Goal: Task Accomplishment & Management: Manage account settings

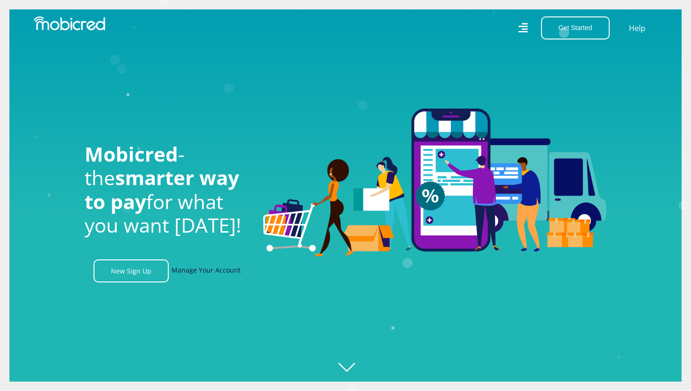
scroll to position [0, 321]
click at [231, 268] on link "Manage Your Account" at bounding box center [206, 270] width 69 height 23
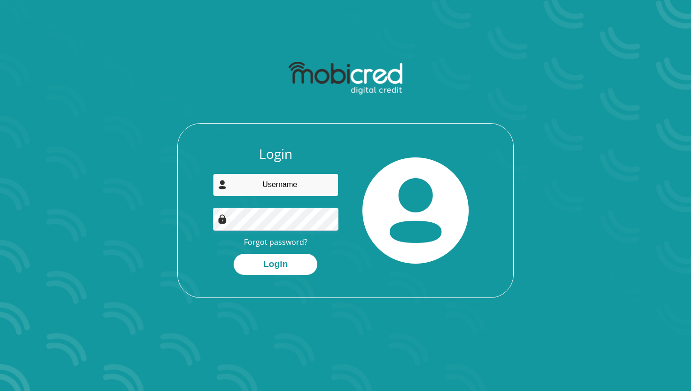
click at [264, 188] on input "email" at bounding box center [276, 184] width 126 height 23
type input "[PERSON_NAME][EMAIL_ADDRESS][DOMAIN_NAME]"
click at [234, 254] on button "Login" at bounding box center [276, 264] width 84 height 21
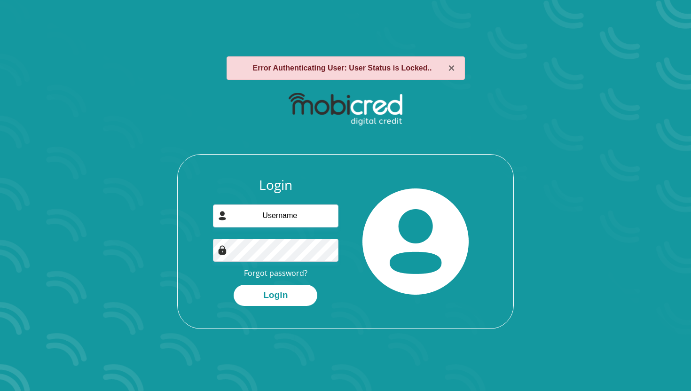
click at [418, 70] on strong "Error Authenticating User: User Status is Locked.." at bounding box center [342, 68] width 179 height 8
type input "[PERSON_NAME][EMAIL_ADDRESS][DOMAIN_NAME]"
click at [293, 305] on button "Login" at bounding box center [276, 295] width 84 height 21
